Goal: Task Accomplishment & Management: Use online tool/utility

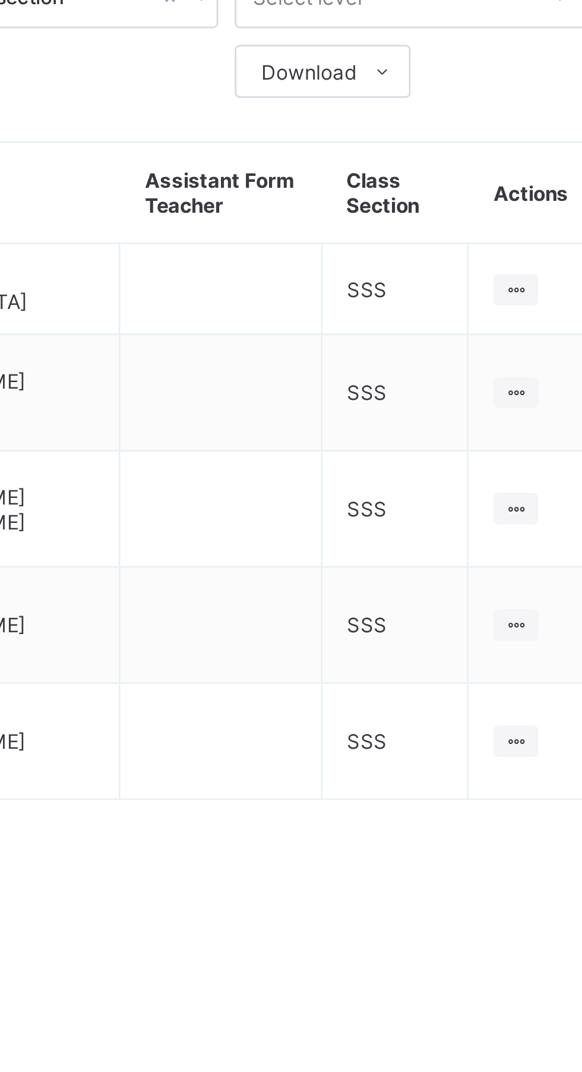
click at [0, 0] on ul "View Class" at bounding box center [0, 0] width 0 height 0
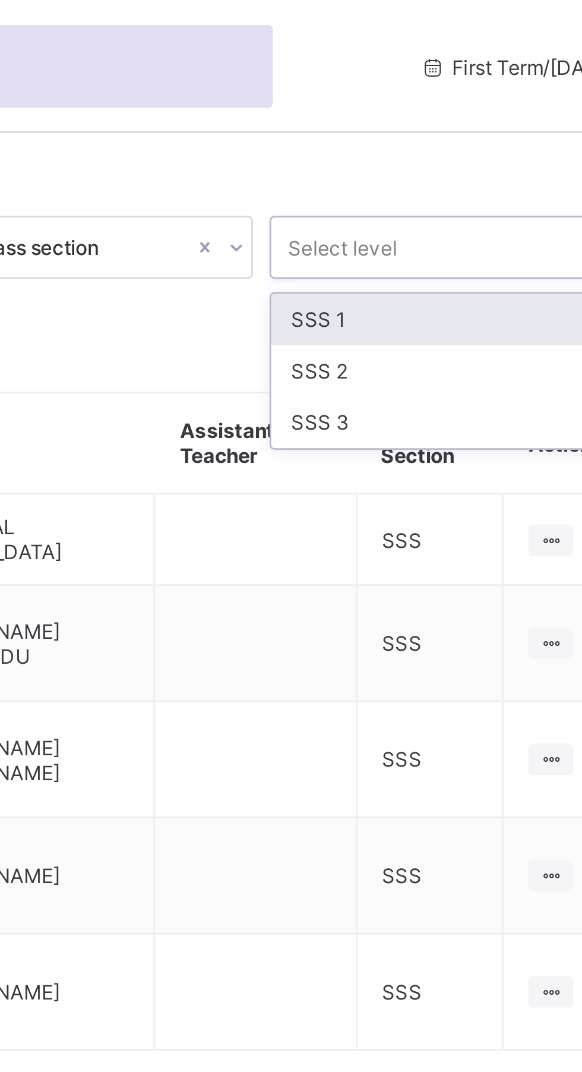
click at [500, 114] on div "SSS 1" at bounding box center [496, 114] width 127 height 18
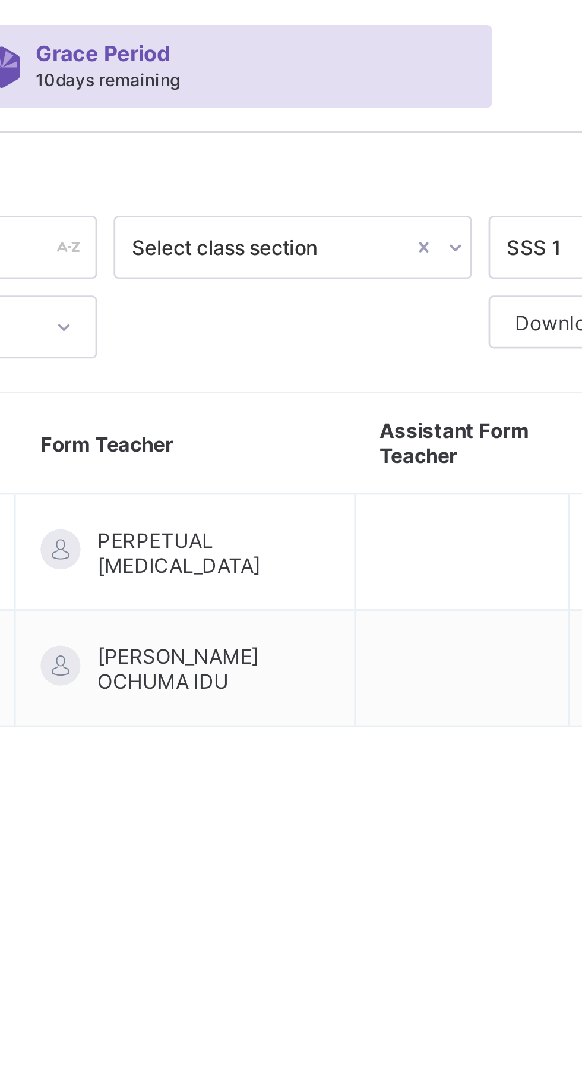
click at [417, 84] on icon at bounding box center [420, 89] width 7 height 12
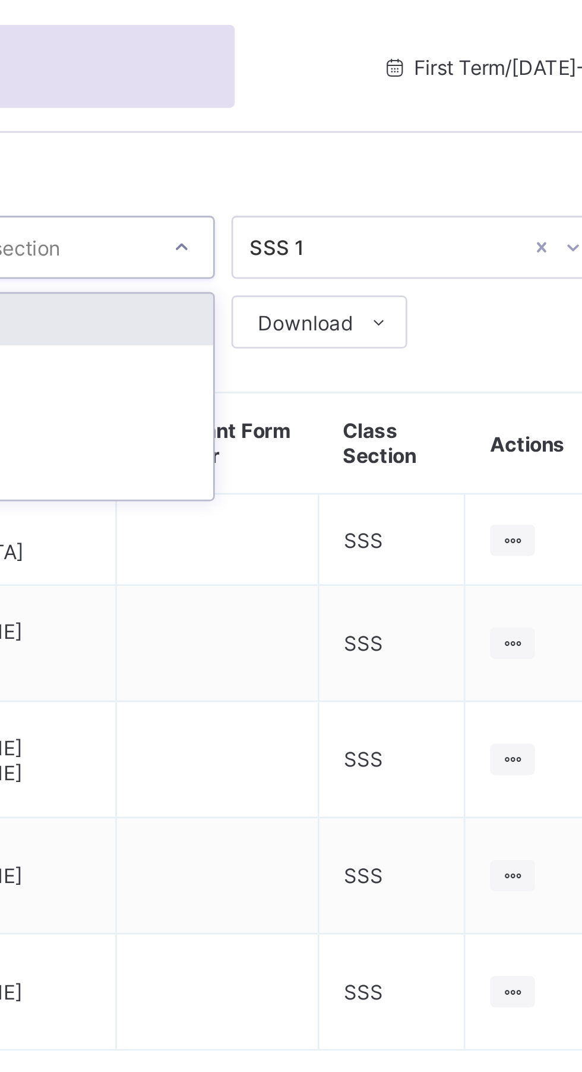
click at [549, 83] on div at bounding box center [554, 88] width 11 height 19
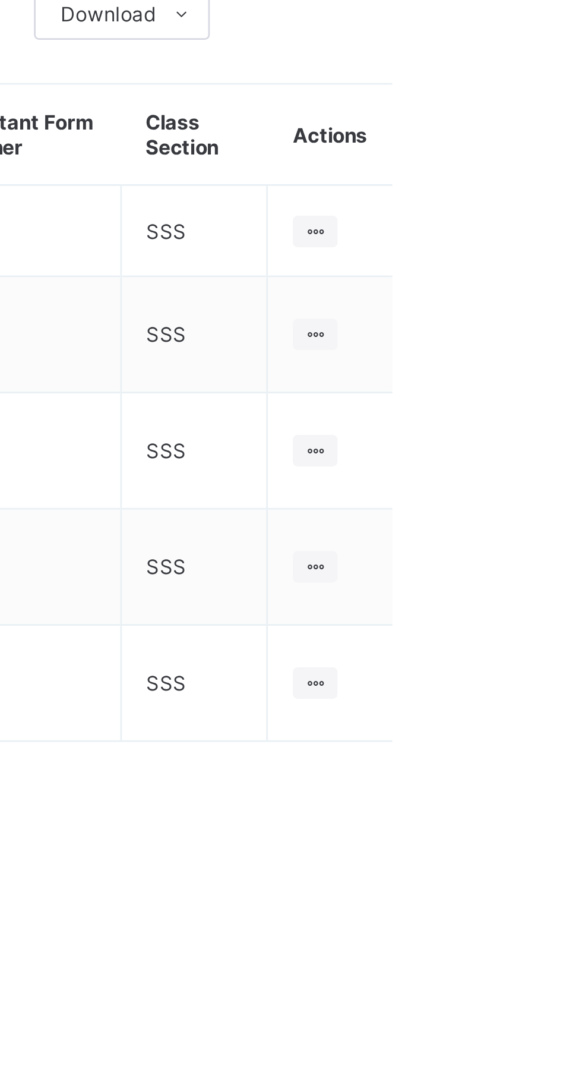
click at [540, 191] on div at bounding box center [533, 193] width 16 height 11
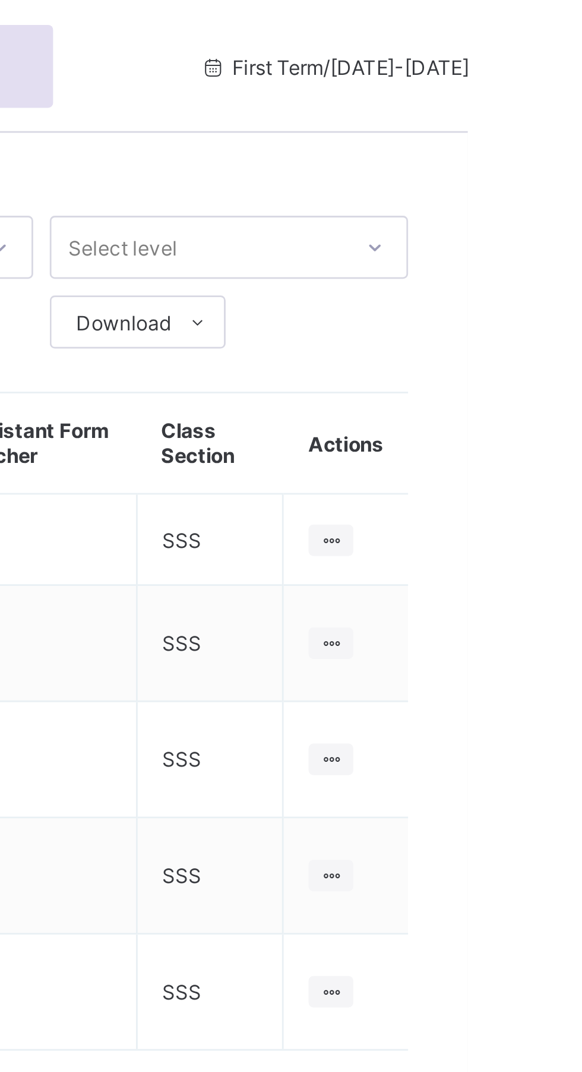
click at [0, 0] on div "View Class" at bounding box center [0, 0] width 0 height 0
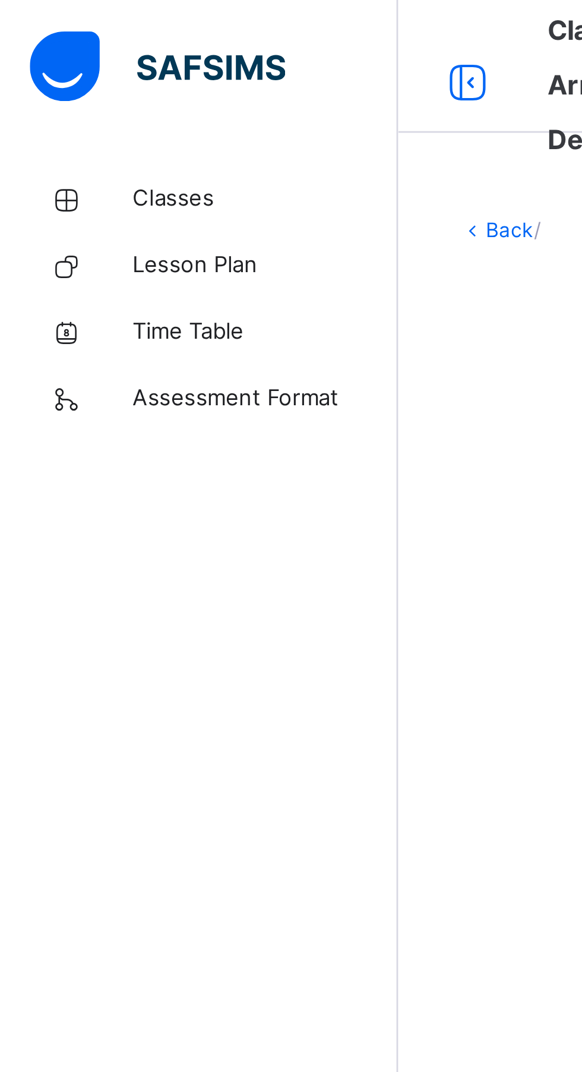
click at [64, 68] on span "Classes" at bounding box center [95, 71] width 95 height 12
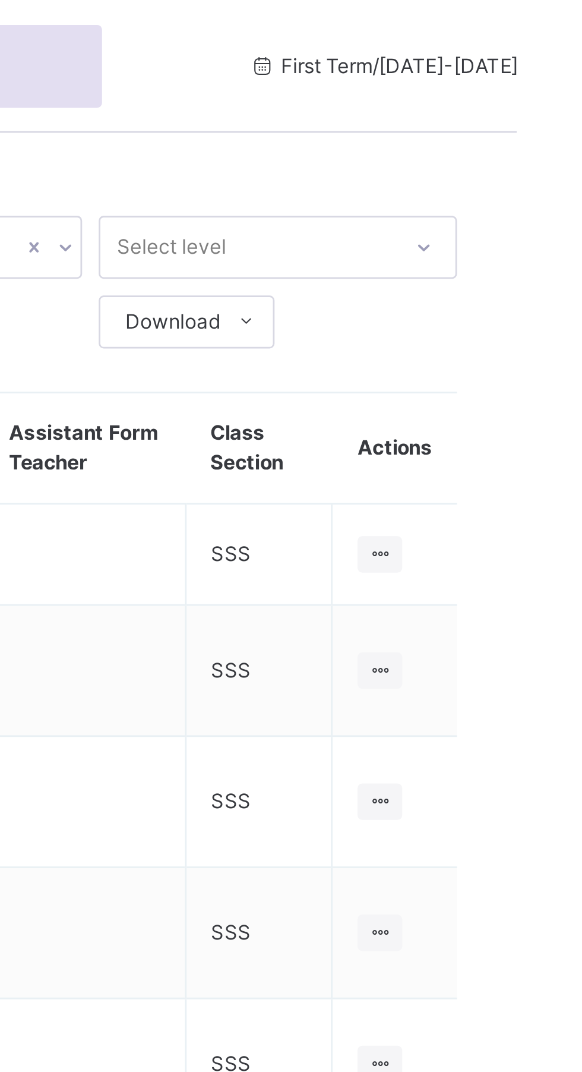
click at [528, 199] on div at bounding box center [533, 198] width 16 height 13
click at [0, 0] on div "View Class" at bounding box center [0, 0] width 0 height 0
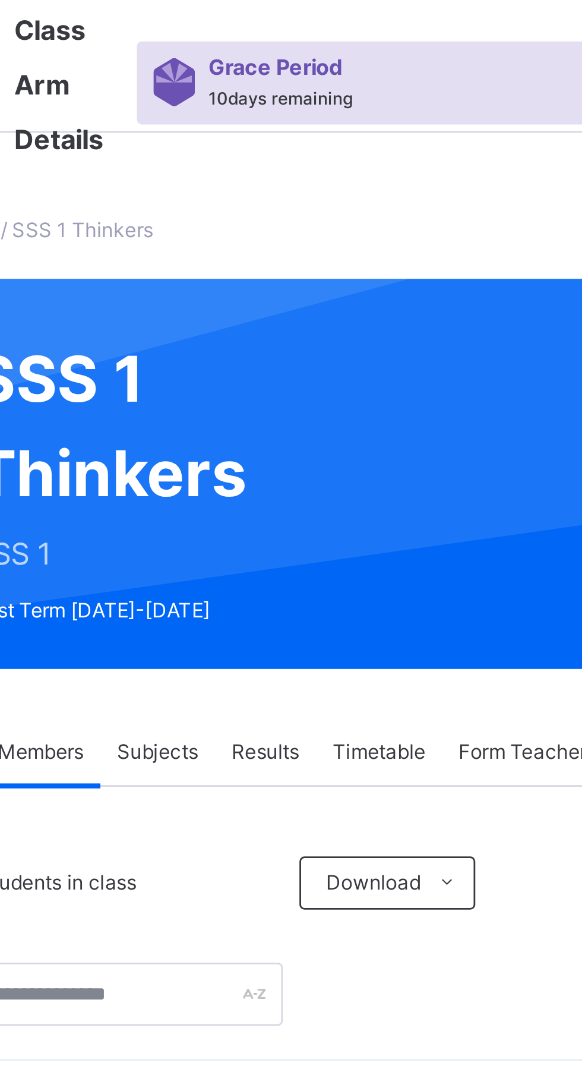
click at [247, 266] on span "Subjects" at bounding box center [247, 269] width 29 height 11
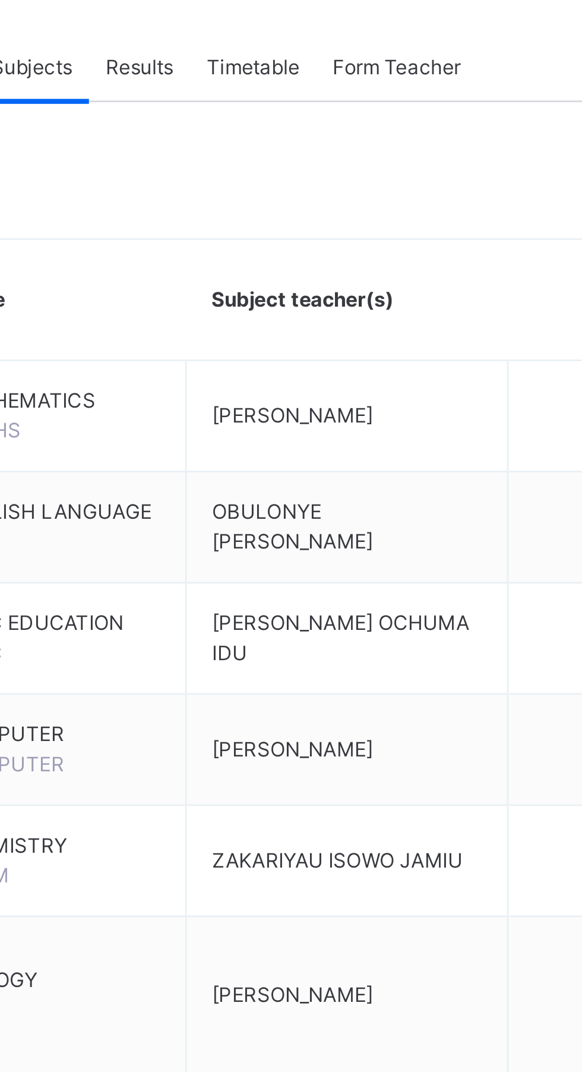
click at [348, 602] on span "[PERSON_NAME]" at bounding box center [341, 601] width 58 height 9
click at [266, 590] on td "BIOLOGY BIO" at bounding box center [256, 601] width 94 height 56
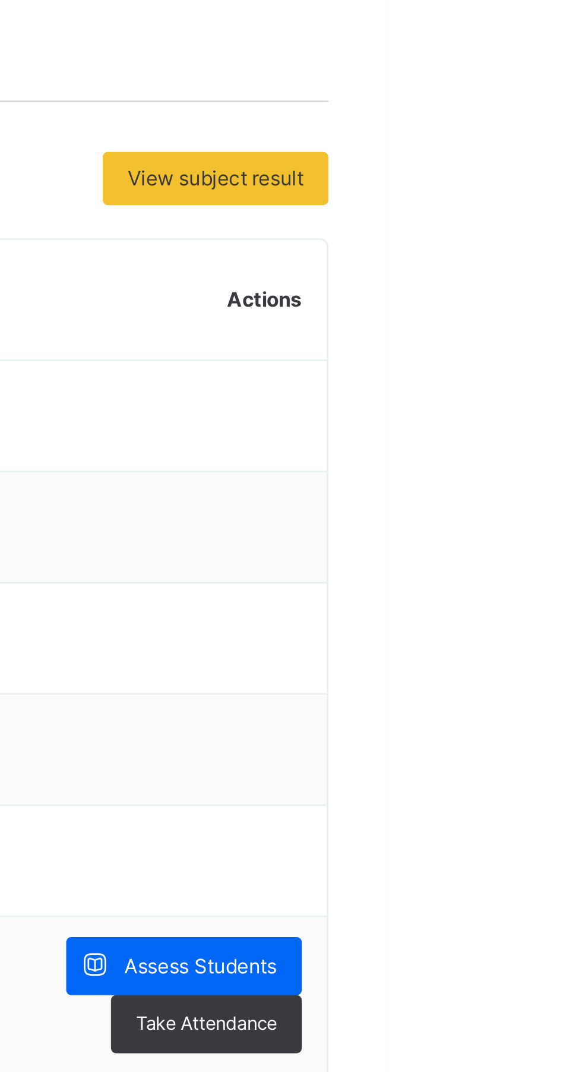
click at [521, 589] on span "Assess Students" at bounding box center [515, 591] width 55 height 11
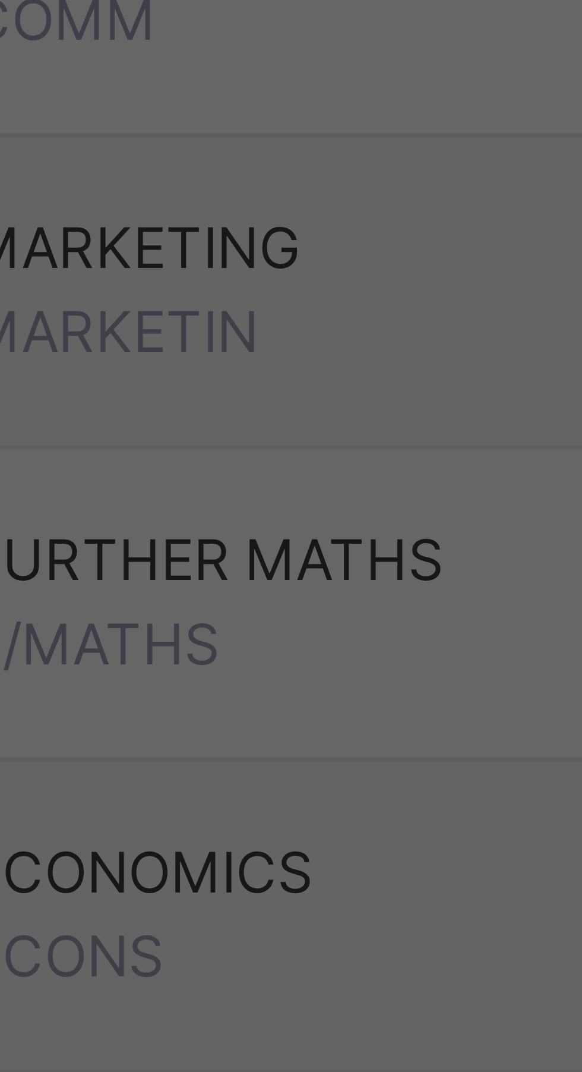
click at [234, 770] on input "text" at bounding box center [213, 752] width 41 height 36
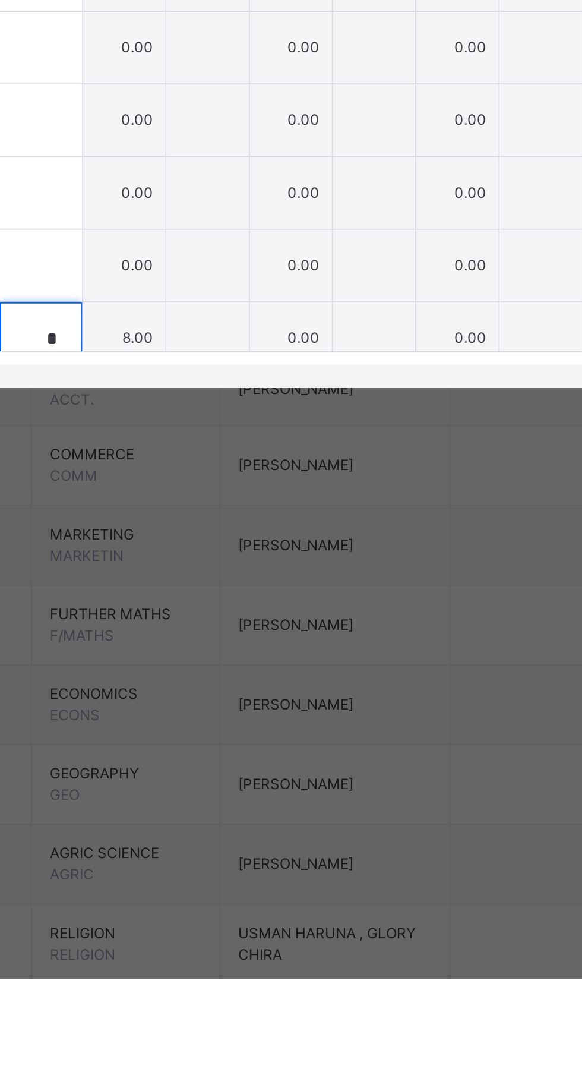
type input "*"
click at [234, 698] on input "text" at bounding box center [213, 680] width 41 height 36
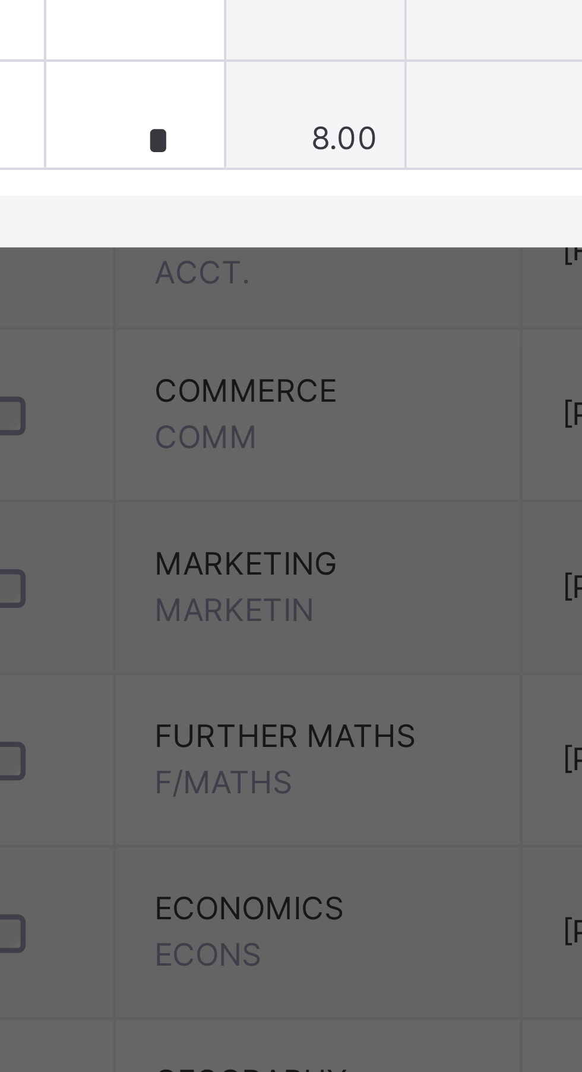
click at [234, 661] on input "text" at bounding box center [213, 644] width 41 height 36
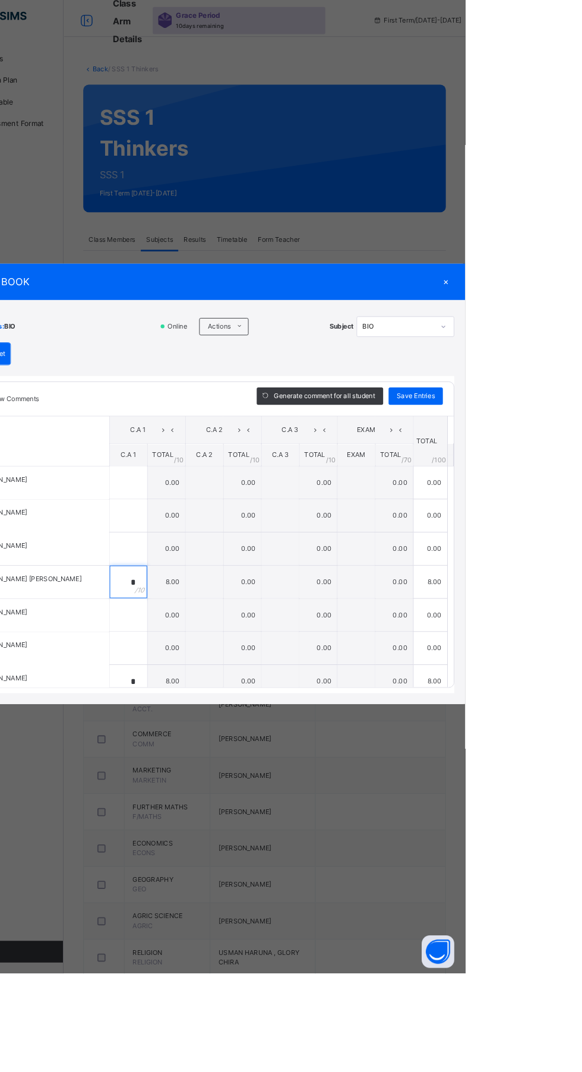
type input "*"
click at [549, 446] on span "Save Entries" at bounding box center [528, 440] width 42 height 11
